Goal: Transaction & Acquisition: Purchase product/service

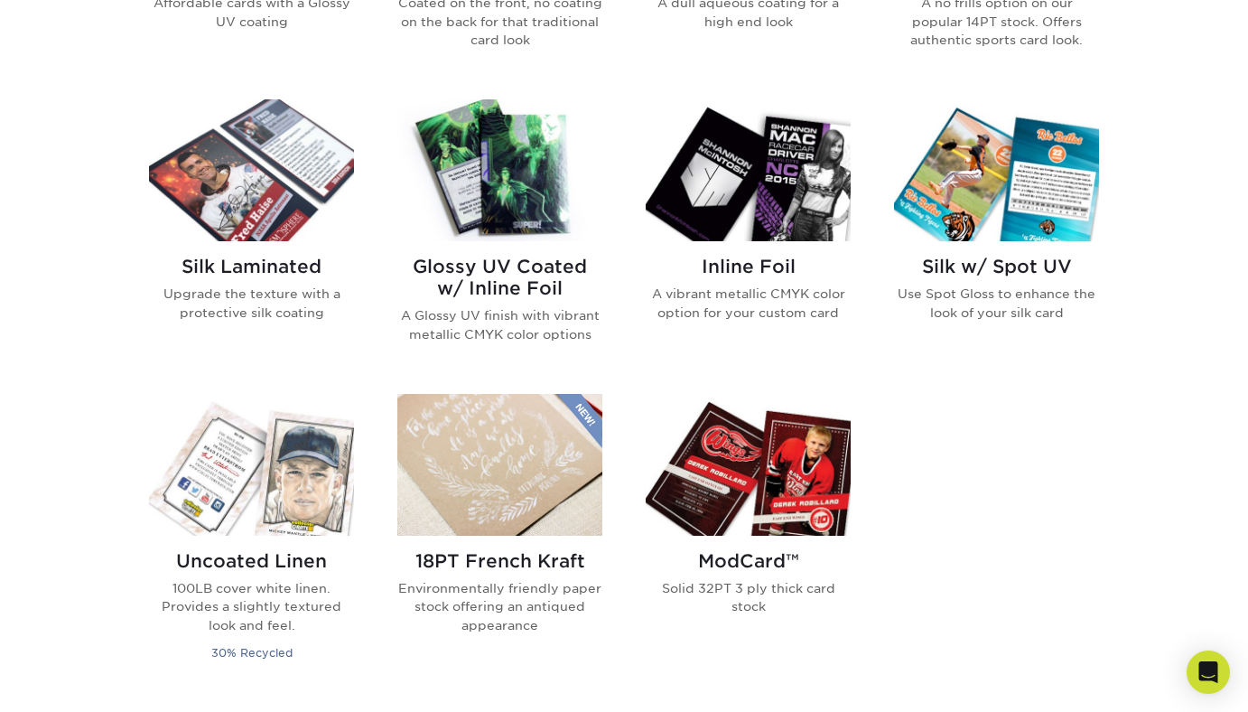
scroll to position [1012, 0]
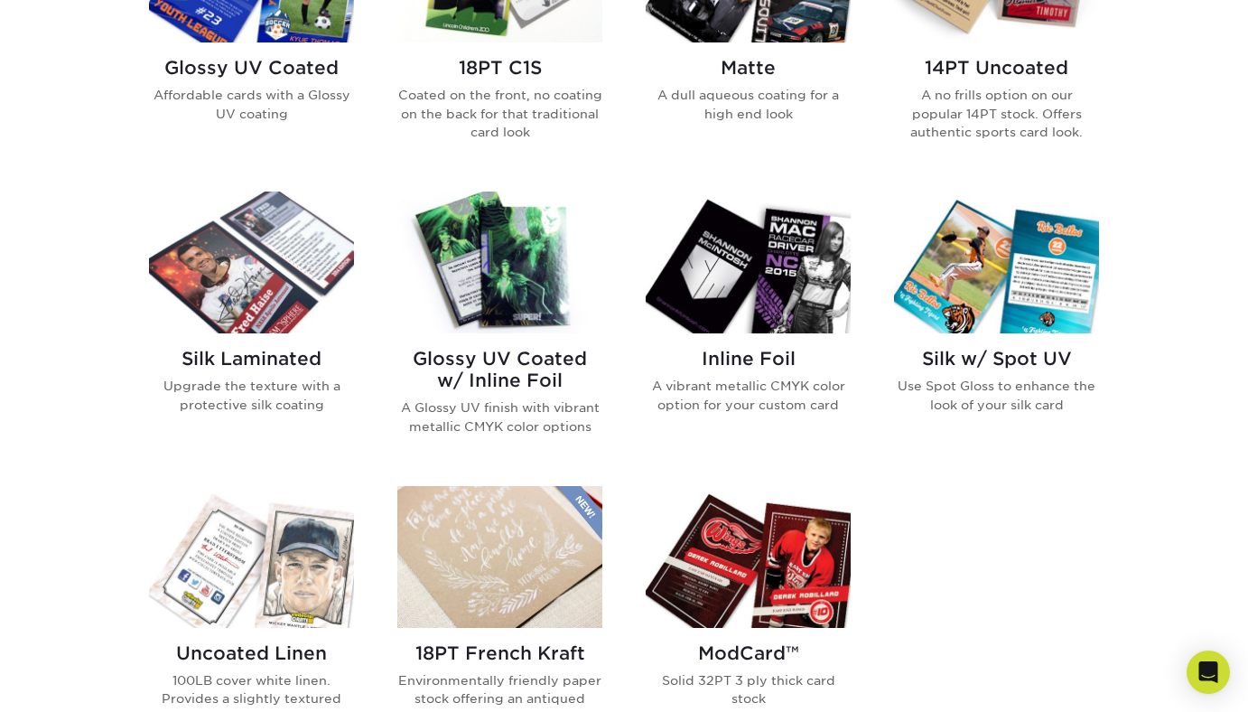
click at [519, 309] on img at bounding box center [499, 262] width 205 height 142
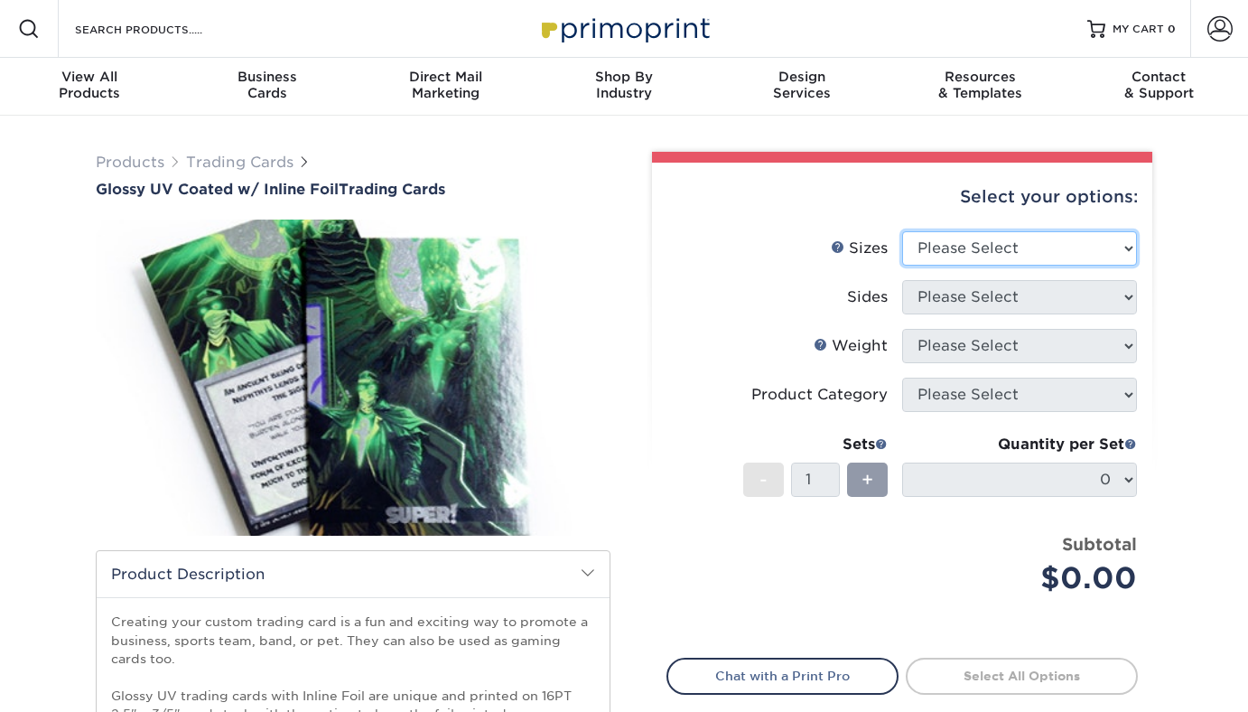
click at [972, 261] on select "Please Select 2.5" x 3.5"" at bounding box center [1019, 248] width 235 height 34
click at [671, 285] on label "Sides" at bounding box center [784, 297] width 235 height 34
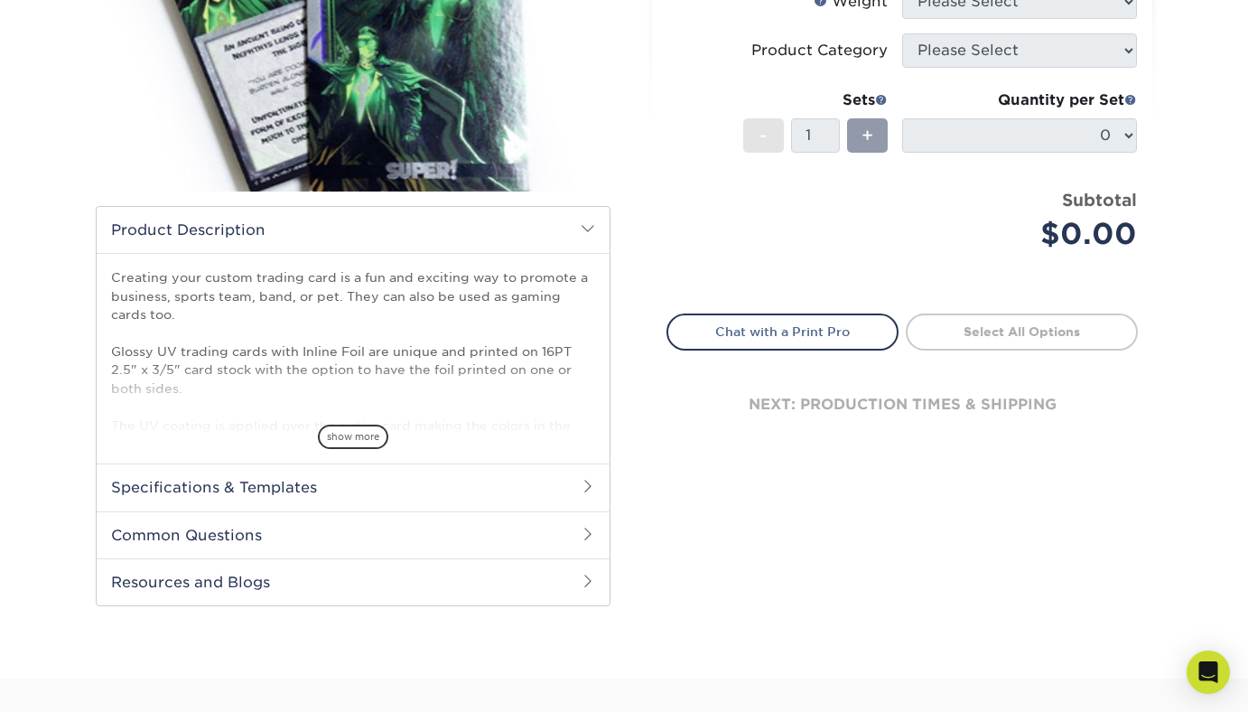
scroll to position [346, 0]
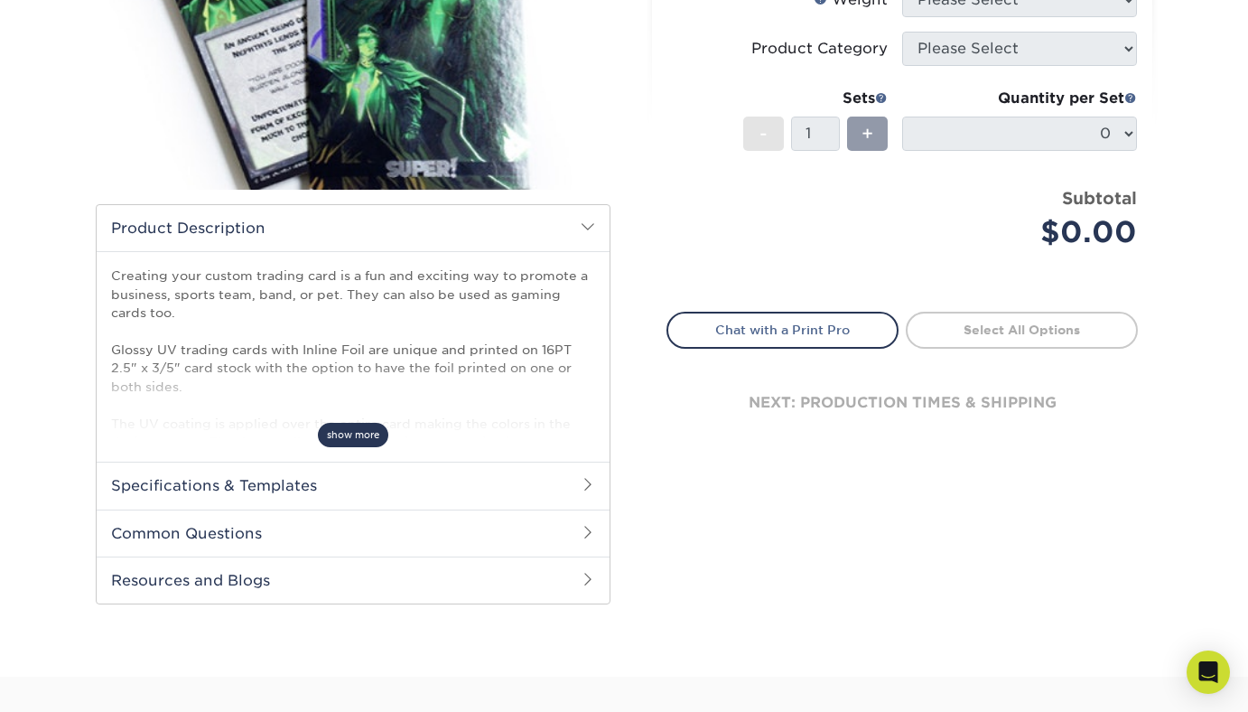
click at [362, 433] on span "show more" at bounding box center [353, 435] width 70 height 24
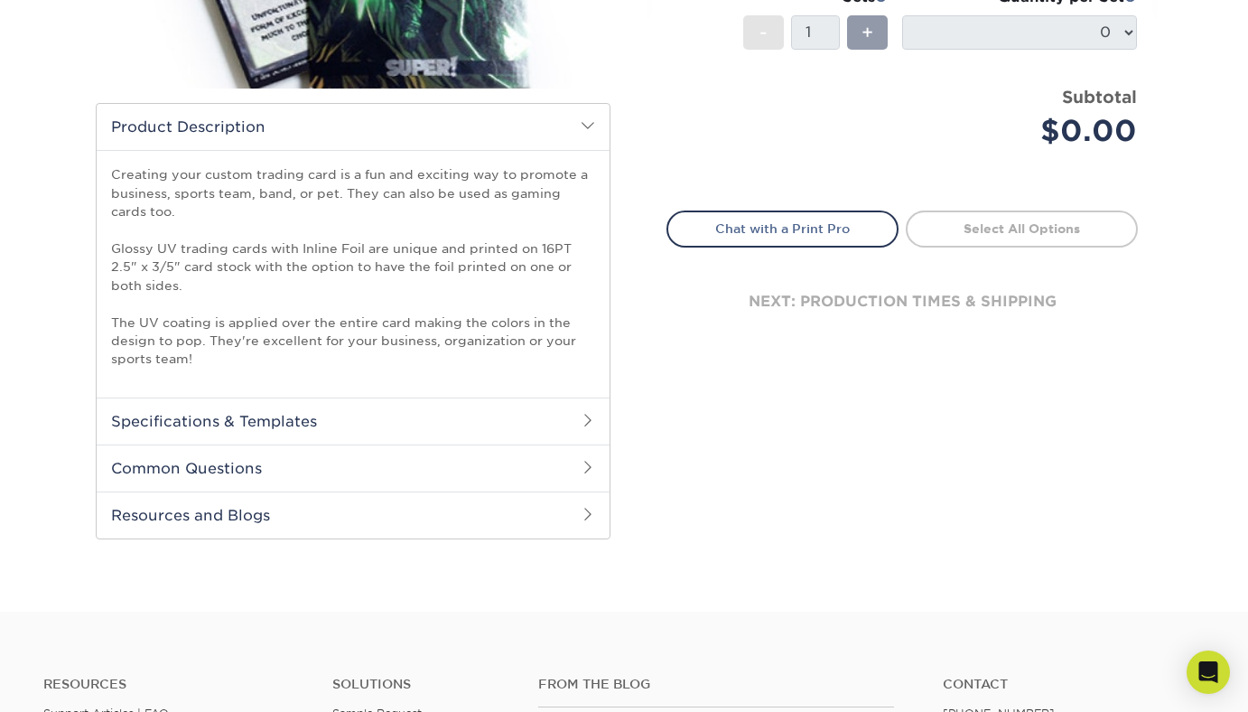
scroll to position [451, 0]
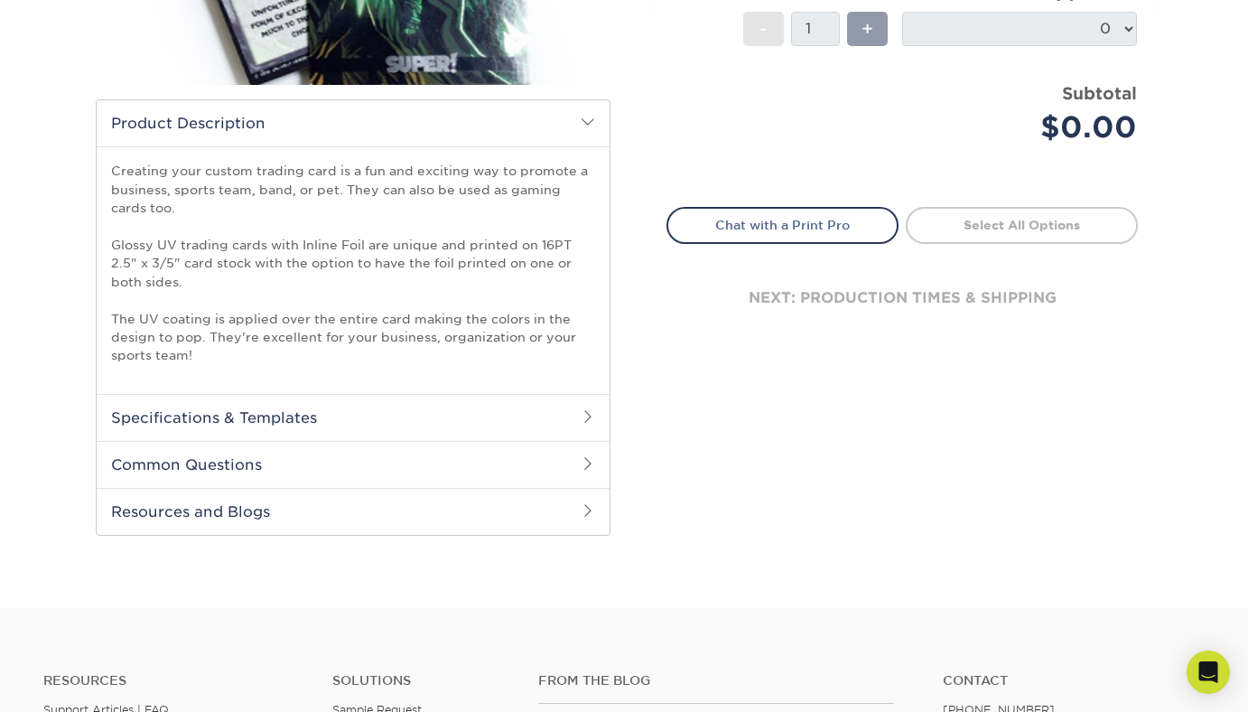
click at [411, 401] on h2 "Specifications & Templates" at bounding box center [353, 417] width 513 height 47
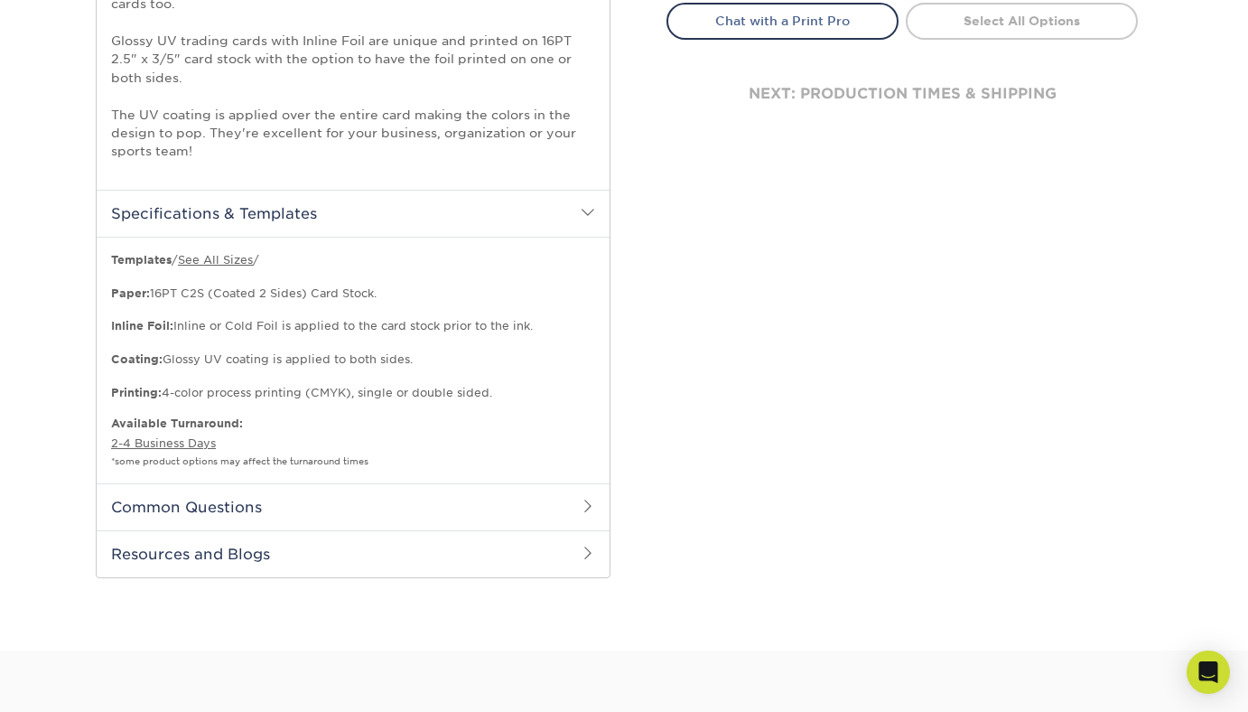
scroll to position [661, 0]
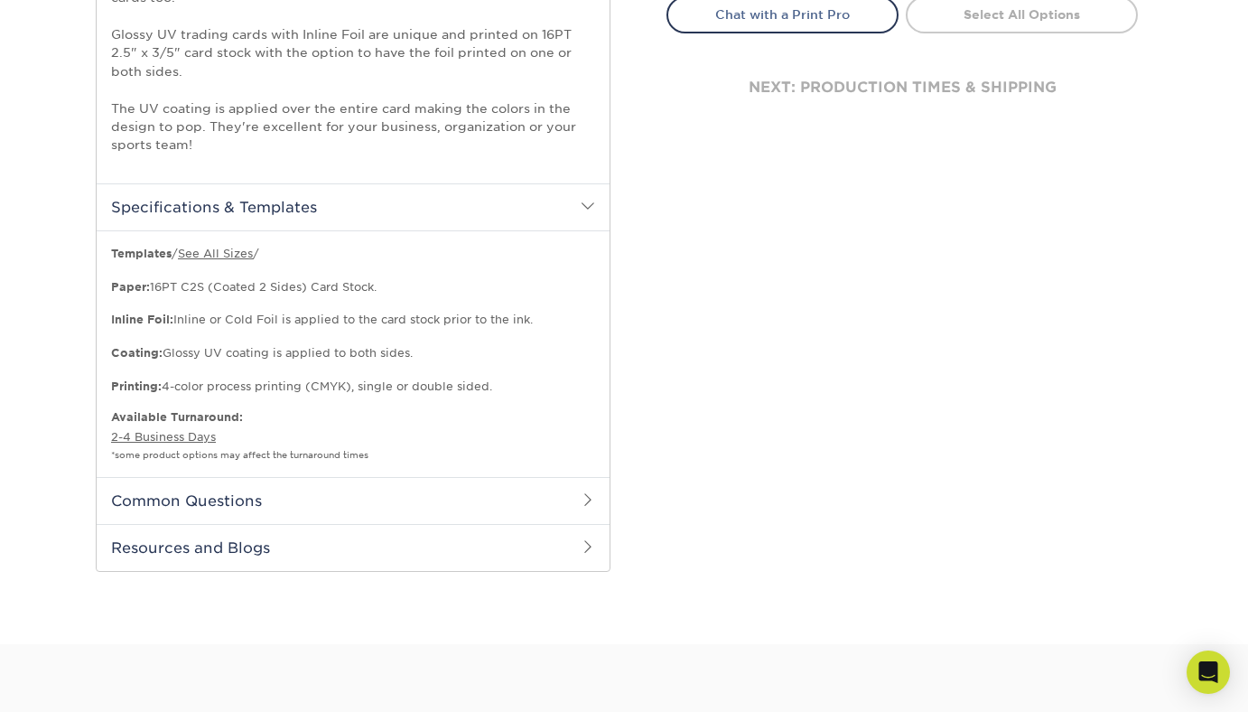
click at [486, 494] on h2 "Common Questions" at bounding box center [353, 500] width 513 height 47
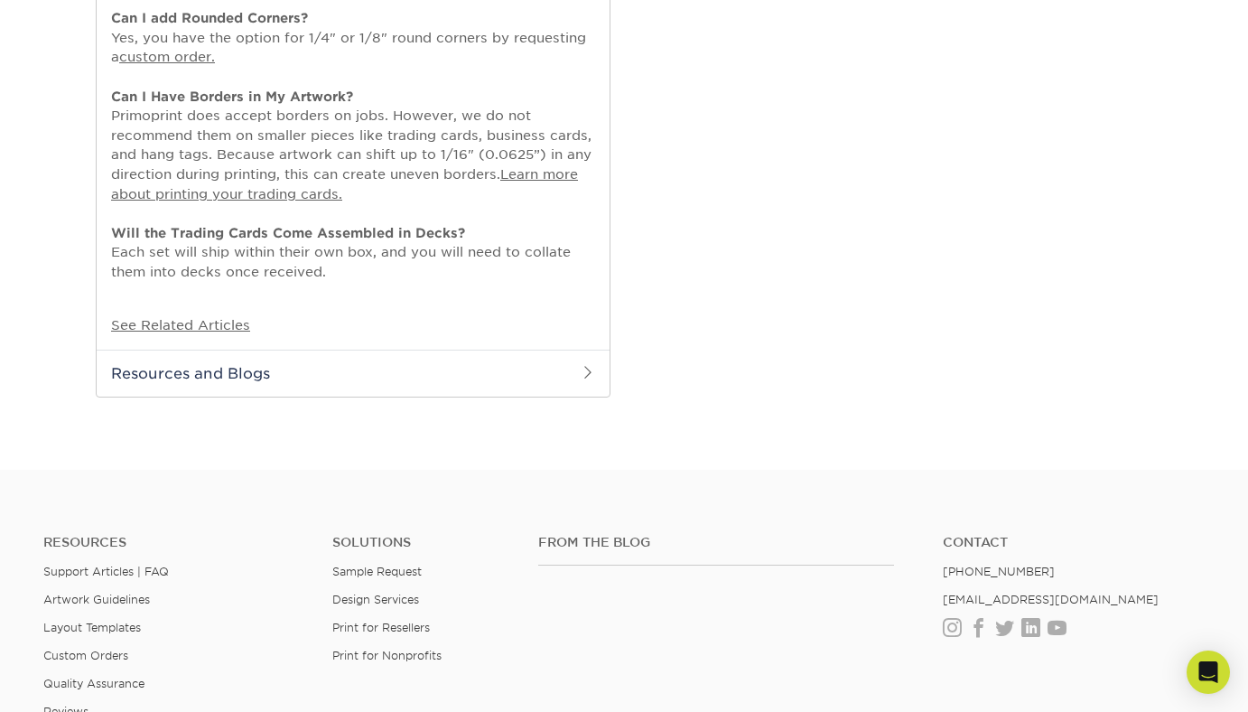
scroll to position [1152, 0]
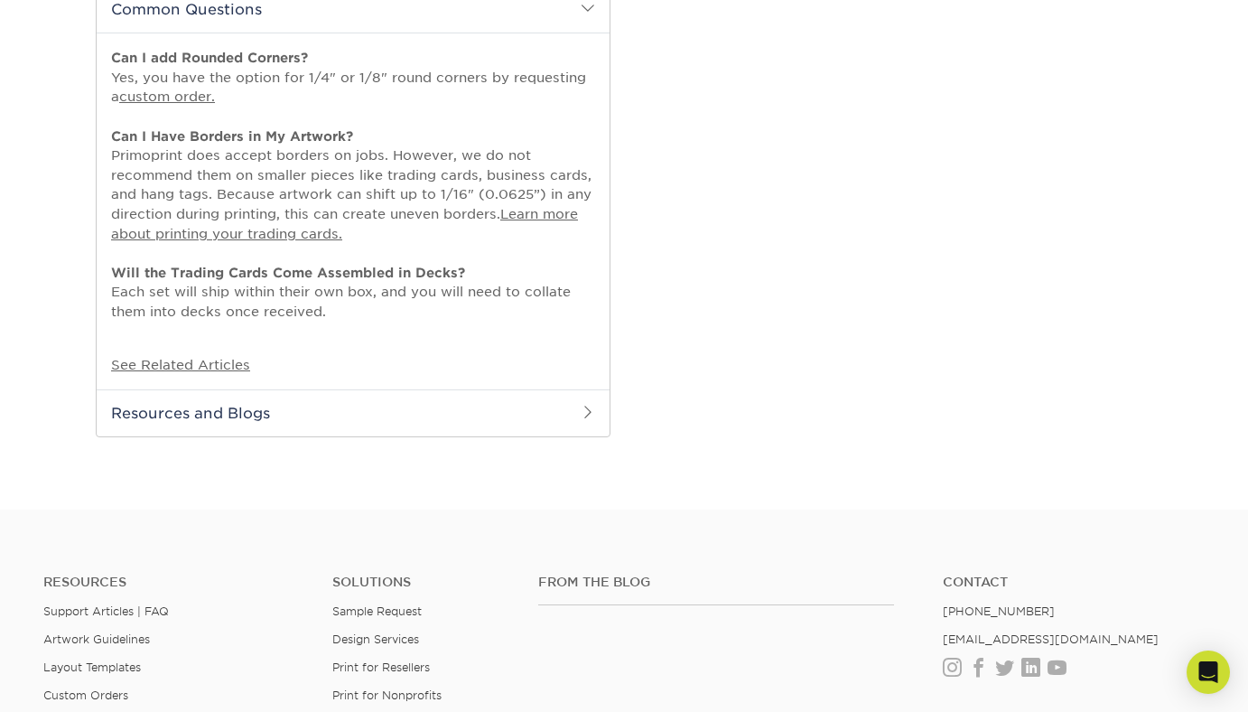
click at [480, 407] on h2 "Resources and Blogs" at bounding box center [353, 412] width 513 height 47
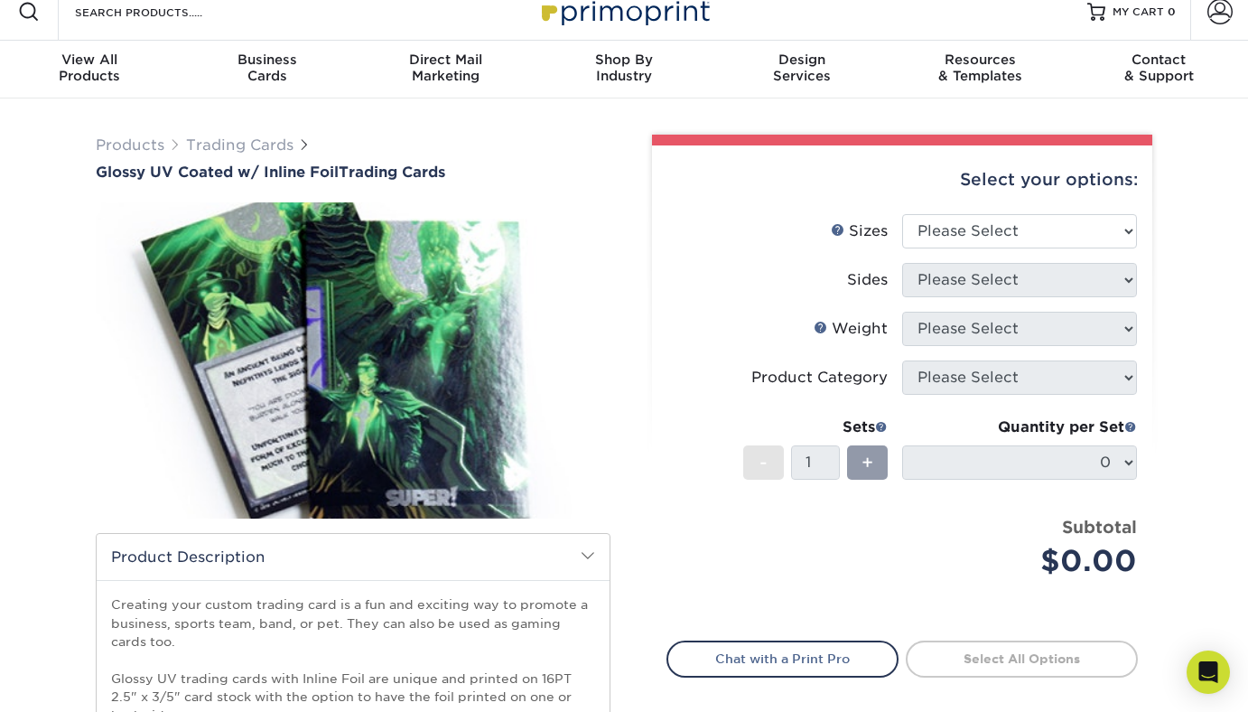
scroll to position [0, 0]
